Goal: Task Accomplishment & Management: Manage account settings

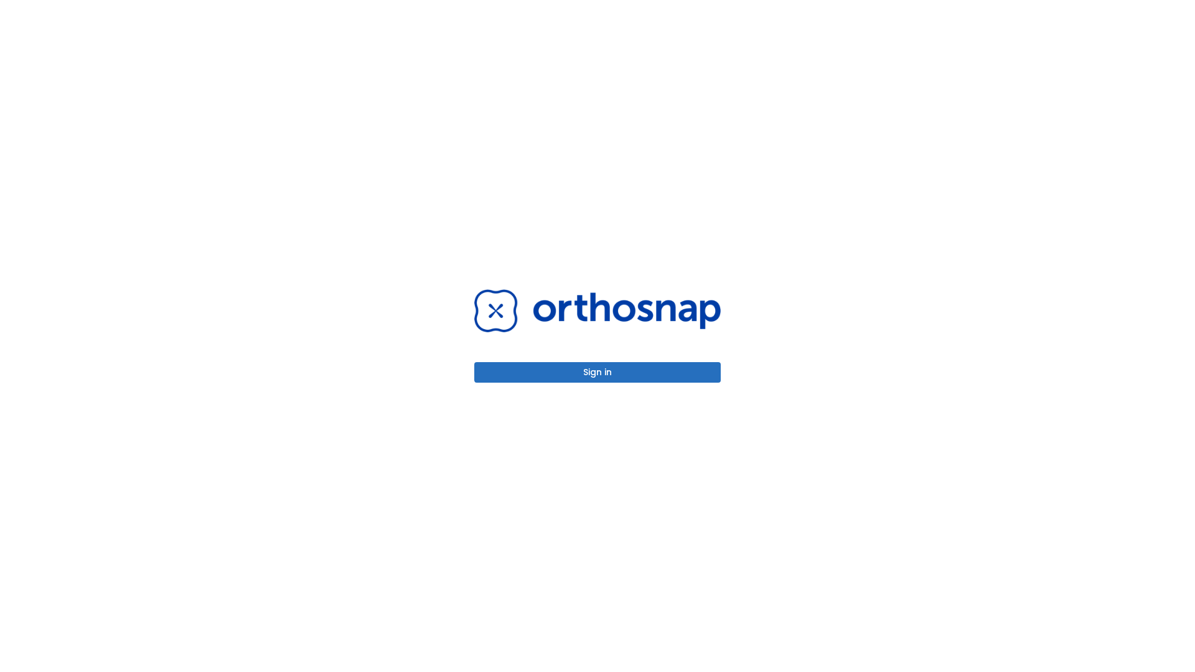
click at [598, 372] on button "Sign in" at bounding box center [597, 372] width 247 height 21
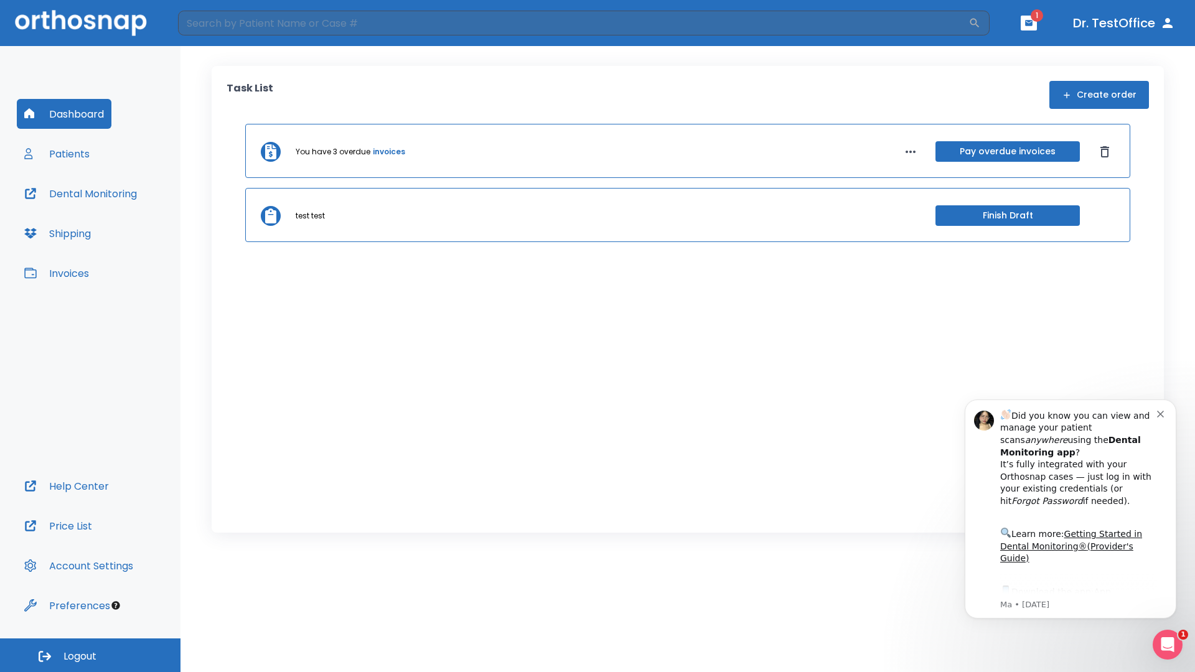
click at [90, 656] on span "Logout" at bounding box center [80, 657] width 33 height 14
